Goal: Transaction & Acquisition: Purchase product/service

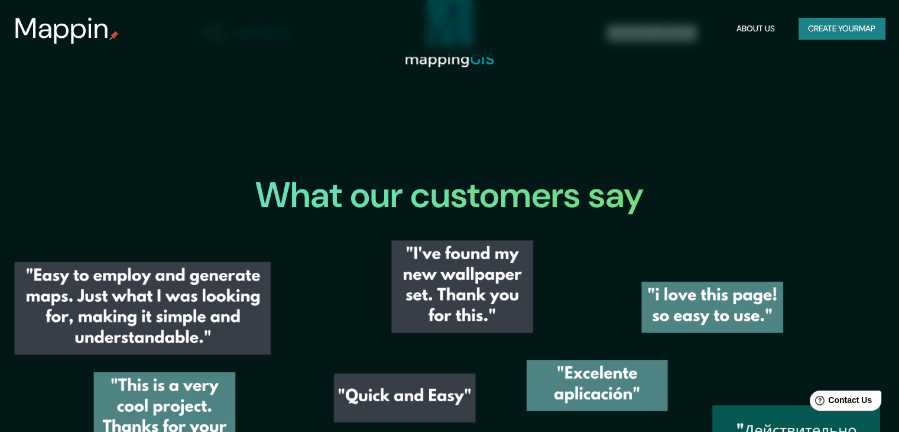
scroll to position [1376, 0]
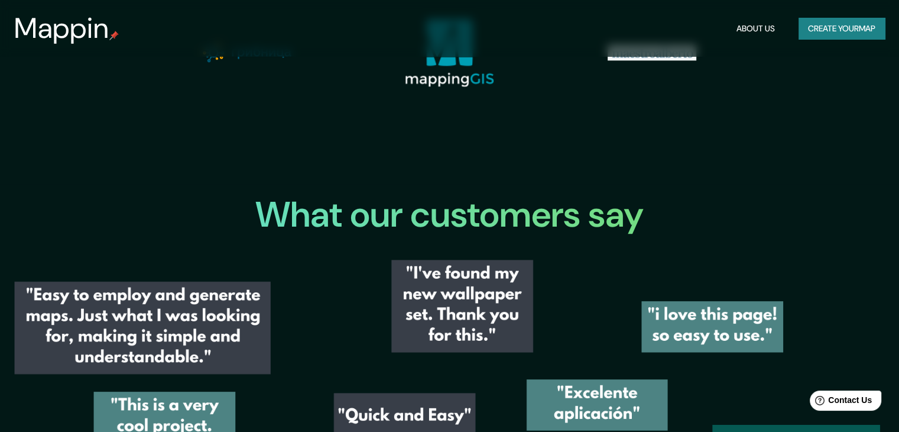
click at [813, 25] on button "Create your map" at bounding box center [842, 29] width 86 height 22
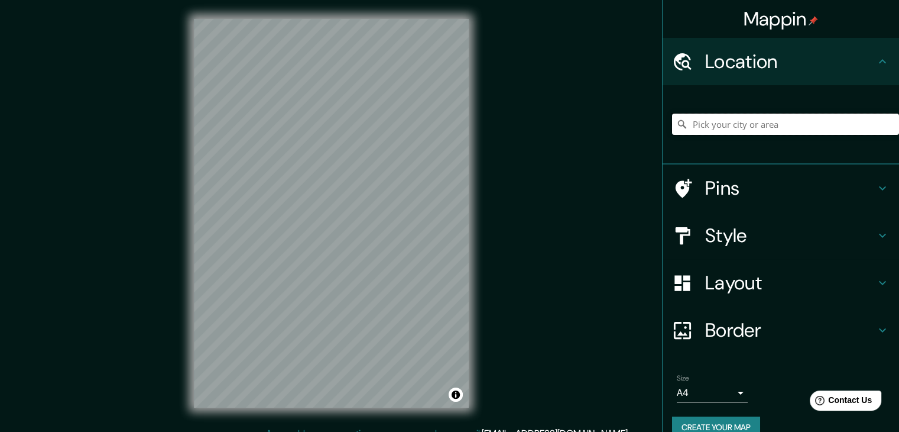
click at [799, 132] on input "Pick your city or area" at bounding box center [785, 124] width 227 height 21
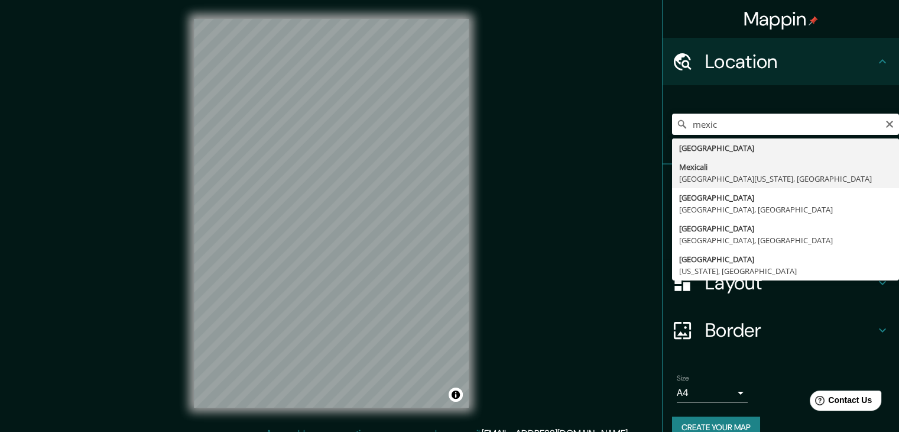
type input "Mexicali, [GEOGRAPHIC_DATA][US_STATE], [GEOGRAPHIC_DATA]"
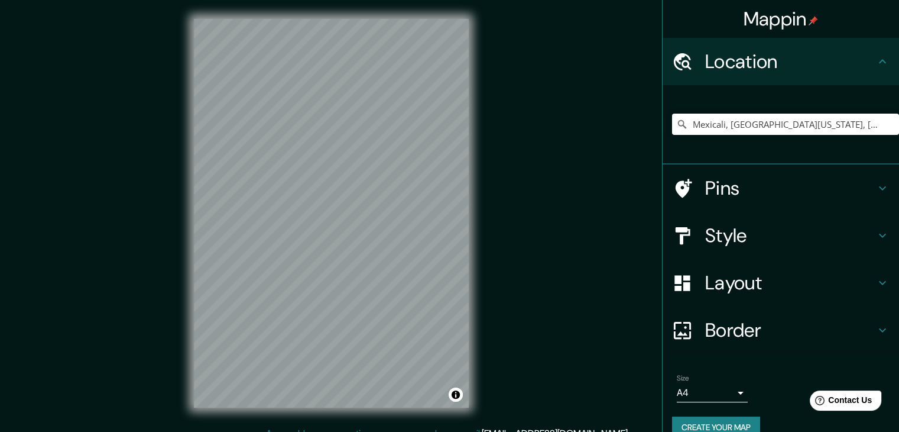
click at [142, 210] on div "Mappin Location [GEOGRAPHIC_DATA], [GEOGRAPHIC_DATA][US_STATE], [GEOGRAPHIC_DAT…" at bounding box center [449, 222] width 899 height 445
click at [348, 419] on div "© Mapbox © OpenStreetMap Improve this map" at bounding box center [331, 213] width 313 height 426
click at [189, 101] on div "© Mapbox © OpenStreetMap Improve this map" at bounding box center [331, 213] width 313 height 426
click at [490, 299] on div "Mappin Location [GEOGRAPHIC_DATA], [GEOGRAPHIC_DATA][US_STATE], [GEOGRAPHIC_DAT…" at bounding box center [449, 222] width 899 height 445
click at [752, 128] on input "Mexicali, [GEOGRAPHIC_DATA][US_STATE], [GEOGRAPHIC_DATA]" at bounding box center [785, 124] width 227 height 21
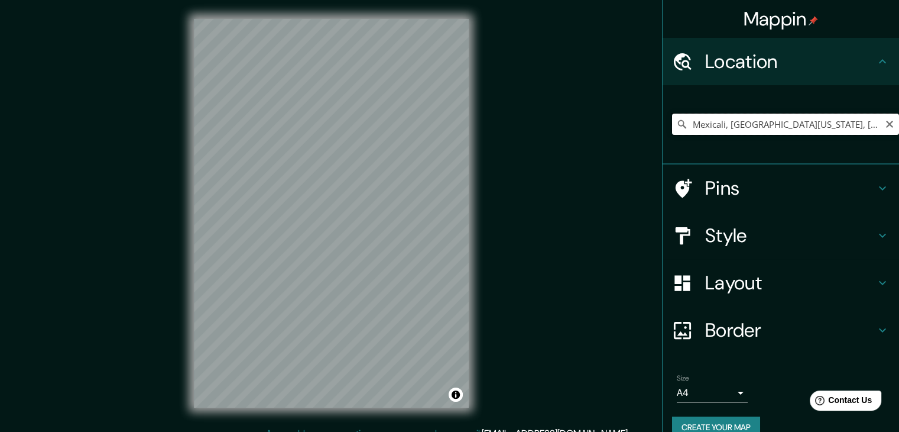
click at [752, 128] on input "Mexicali, [GEOGRAPHIC_DATA][US_STATE], [GEOGRAPHIC_DATA]" at bounding box center [785, 124] width 227 height 21
paste input "[GEOGRAPHIC_DATA][PERSON_NAME] esquina con calle “D”, [GEOGRAPHIC_DATA], [GEOGR…"
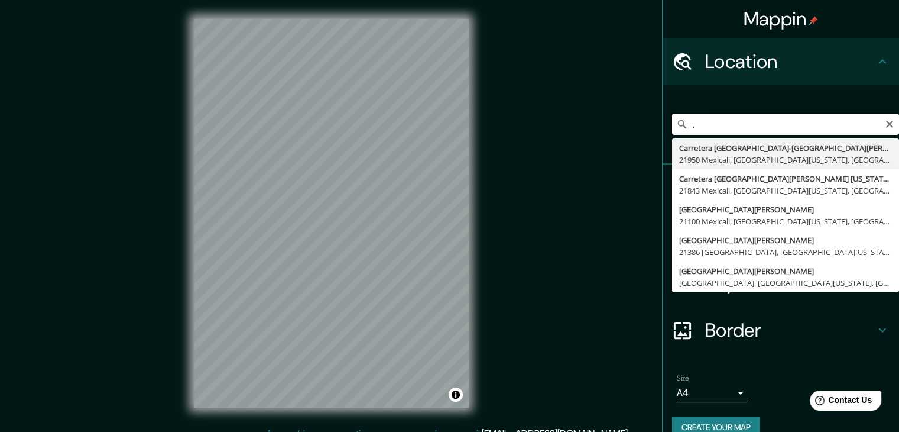
type input "Carretera [GEOGRAPHIC_DATA]-[GEOGRAPHIC_DATA][PERSON_NAME][US_STATE], 21950 [GE…"
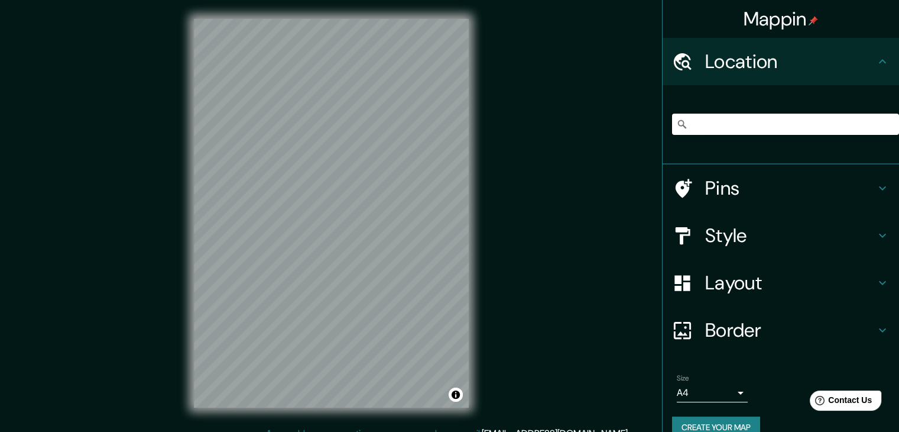
scroll to position [0, 0]
click at [756, 129] on input "Carretera [GEOGRAPHIC_DATA]-[GEOGRAPHIC_DATA][PERSON_NAME][US_STATE], 21950 [GE…" at bounding box center [785, 124] width 227 height 21
paste input "[GEOGRAPHIC_DATA][PERSON_NAME] esquina con calle “D”, [GEOGRAPHIC_DATA], [GEOGR…"
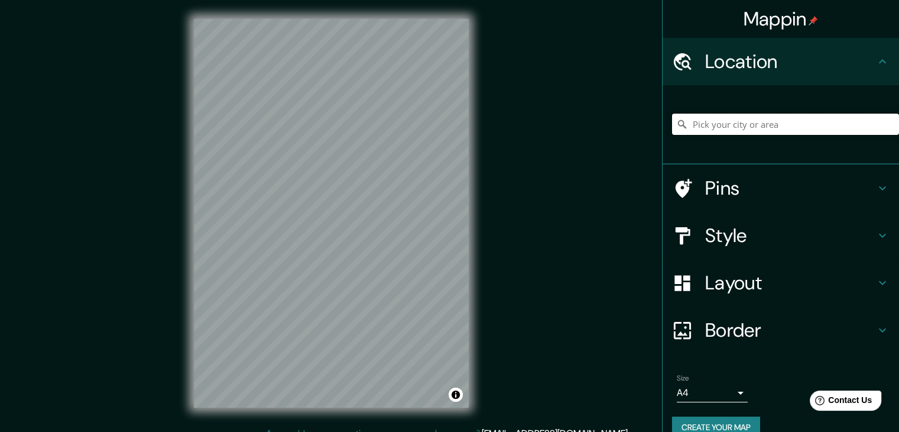
type input "[GEOGRAPHIC_DATA][PERSON_NAME] esquina con calle “D”, [GEOGRAPHIC_DATA], [GEOGR…"
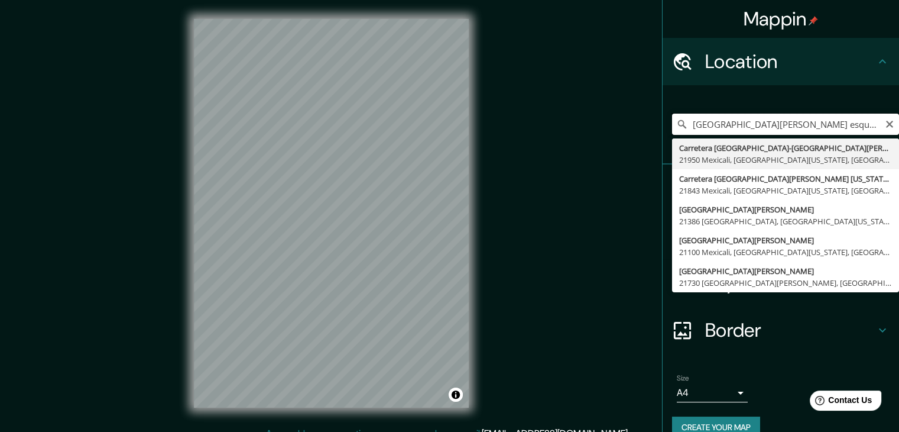
click at [854, 126] on input "[GEOGRAPHIC_DATA][PERSON_NAME] esquina con calle “D”, [GEOGRAPHIC_DATA], [GEOGR…" at bounding box center [785, 124] width 227 height 21
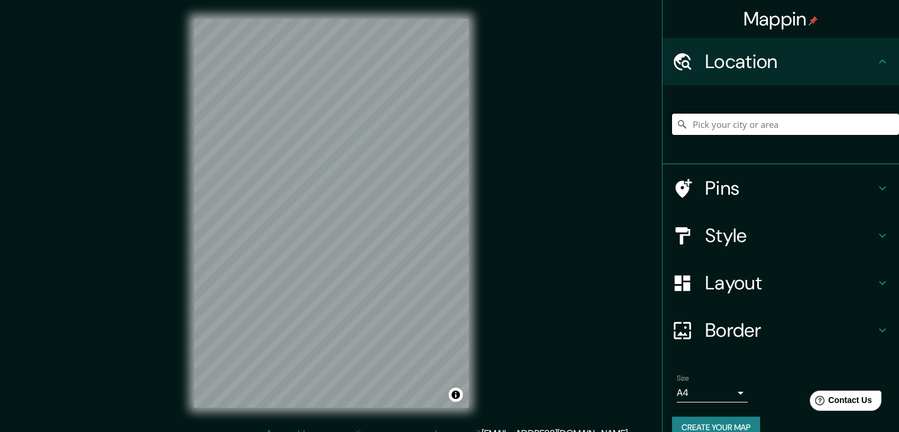
paste input "C. D & Av. [PERSON_NAME]"
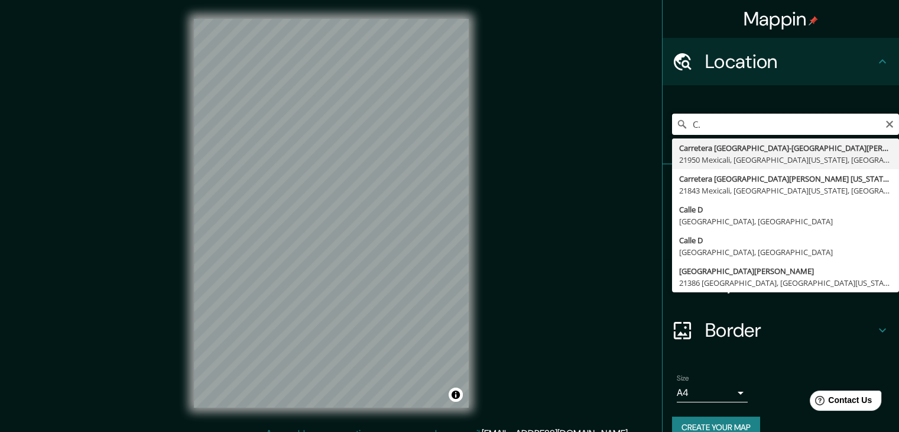
type input "C"
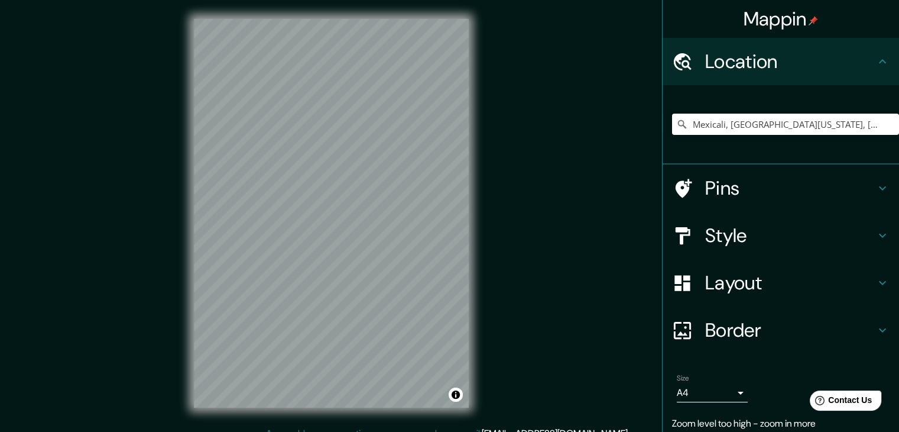
type input "Mexicali, [GEOGRAPHIC_DATA][US_STATE], [GEOGRAPHIC_DATA]"
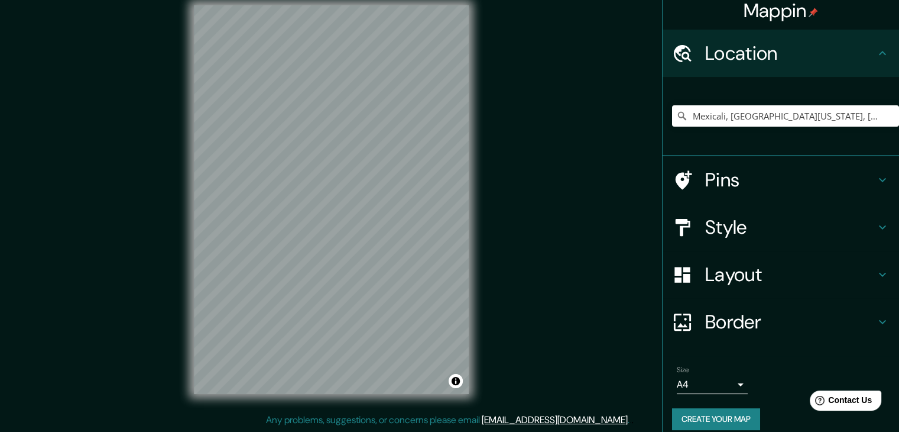
scroll to position [20, 0]
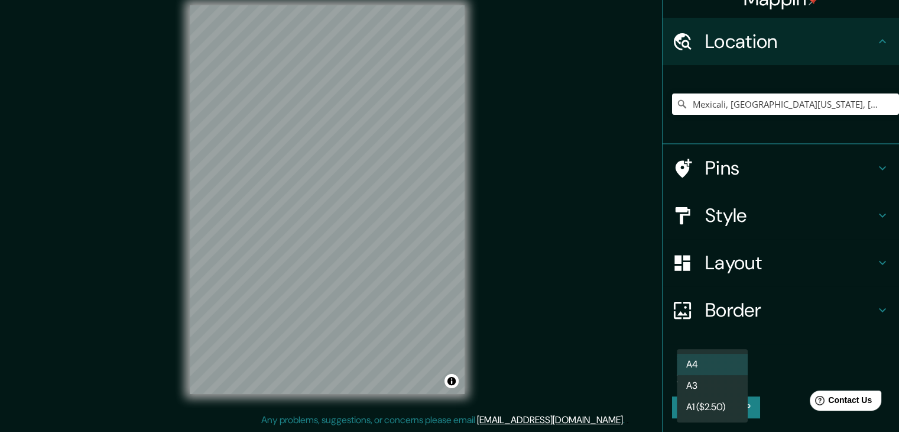
click at [689, 374] on body "Mappin Location [GEOGRAPHIC_DATA], [GEOGRAPHIC_DATA][US_STATE], [GEOGRAPHIC_DAT…" at bounding box center [449, 202] width 899 height 432
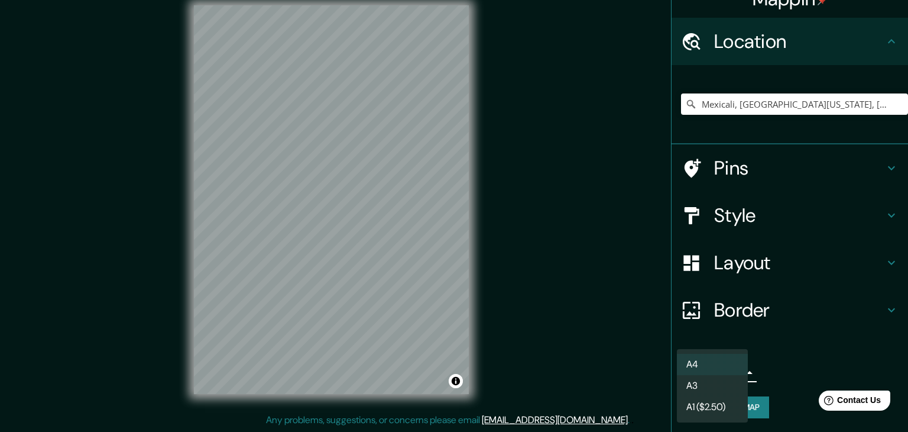
click at [763, 358] on div at bounding box center [454, 216] width 908 height 432
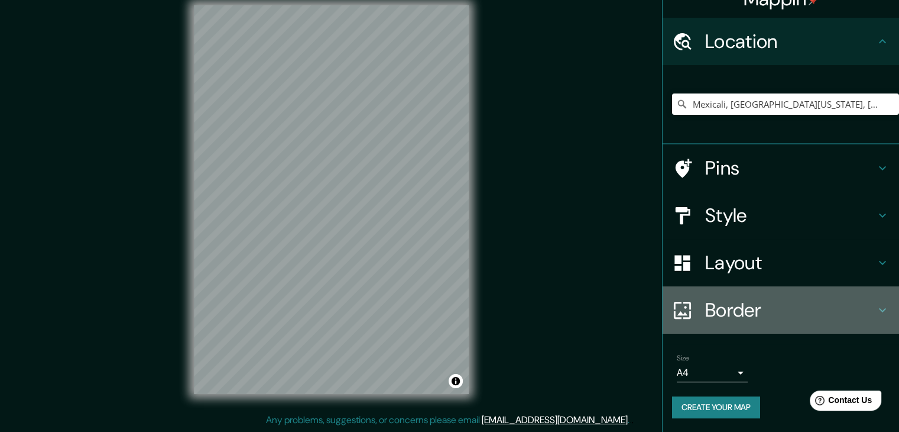
click at [772, 303] on h4 "Border" at bounding box center [790, 310] width 170 height 24
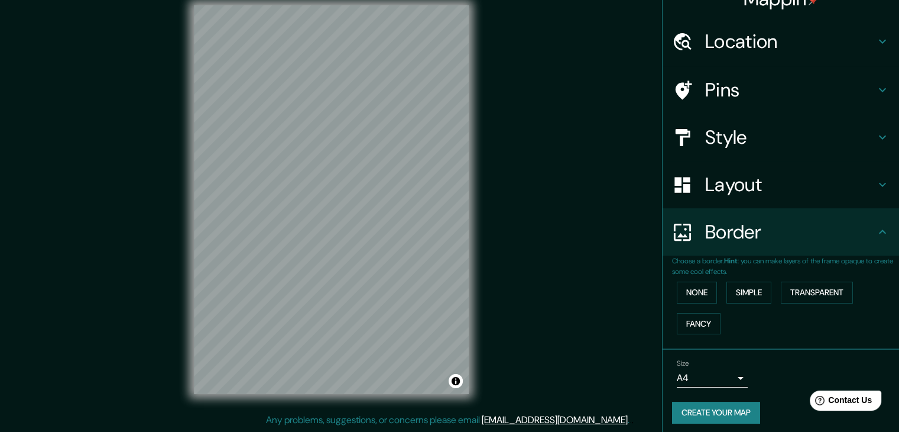
click at [778, 221] on h4 "Border" at bounding box center [790, 232] width 170 height 24
click at [775, 188] on h4 "Layout" at bounding box center [790, 185] width 170 height 24
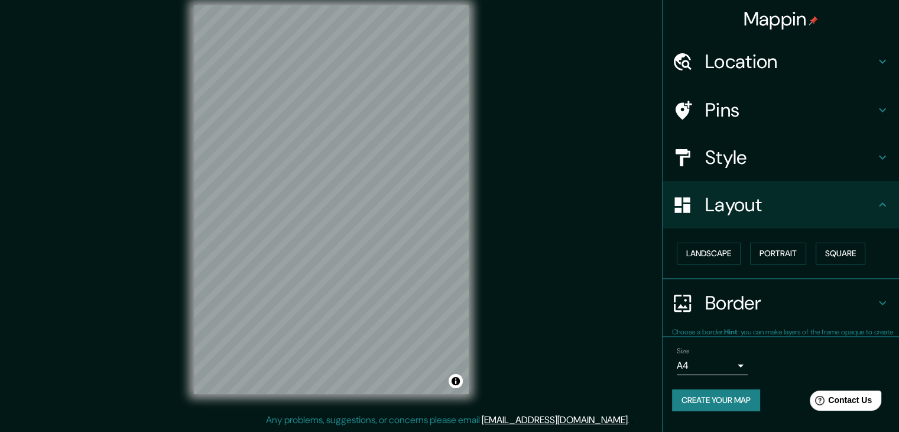
scroll to position [0, 0]
click at [788, 170] on div "Style" at bounding box center [781, 157] width 237 height 47
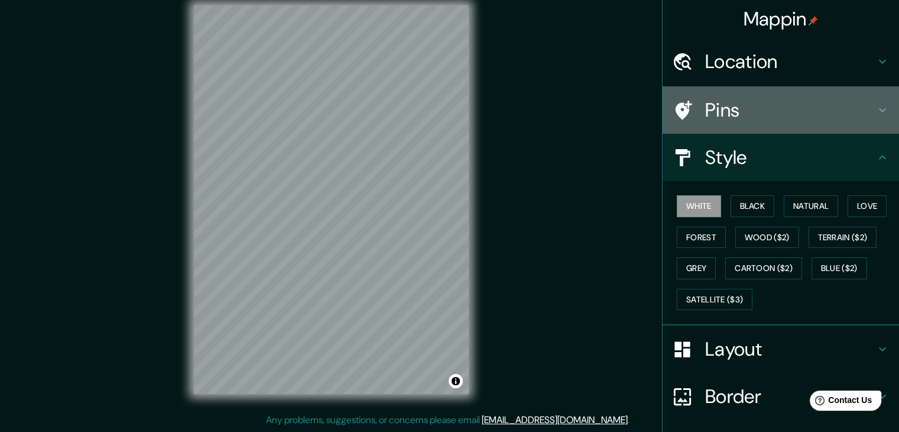
click at [775, 112] on h4 "Pins" at bounding box center [790, 110] width 170 height 24
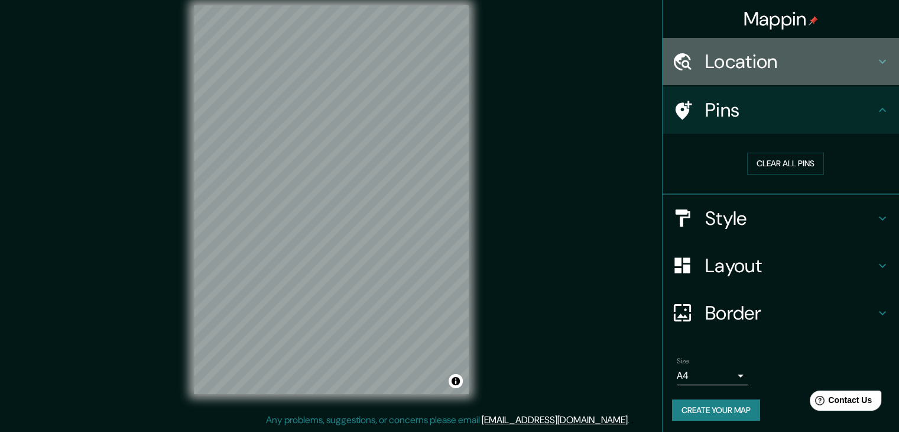
click at [792, 59] on h4 "Location" at bounding box center [790, 62] width 170 height 24
